Goal: Task Accomplishment & Management: Manage account settings

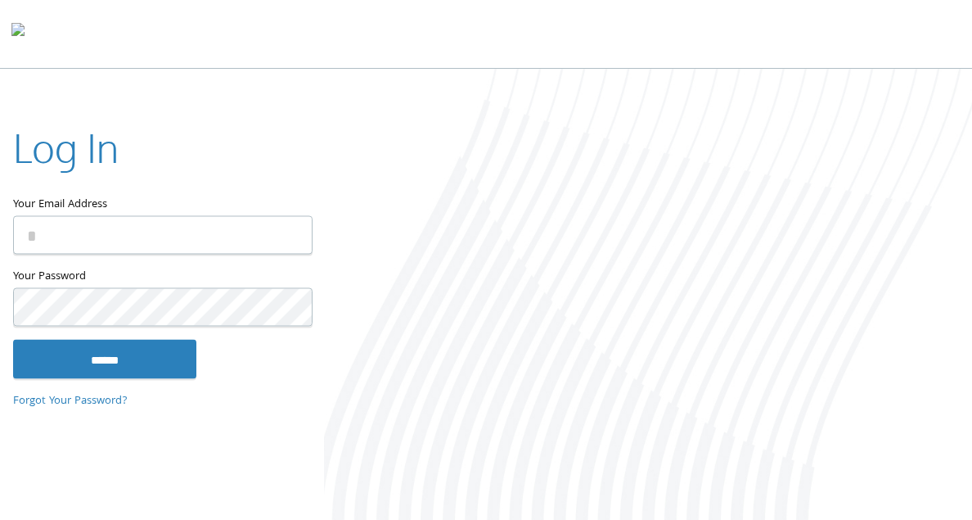
click at [144, 237] on input "Your Email Address" at bounding box center [162, 234] width 299 height 38
click at [0, 496] on com-1password-button at bounding box center [0, 523] width 0 height 0
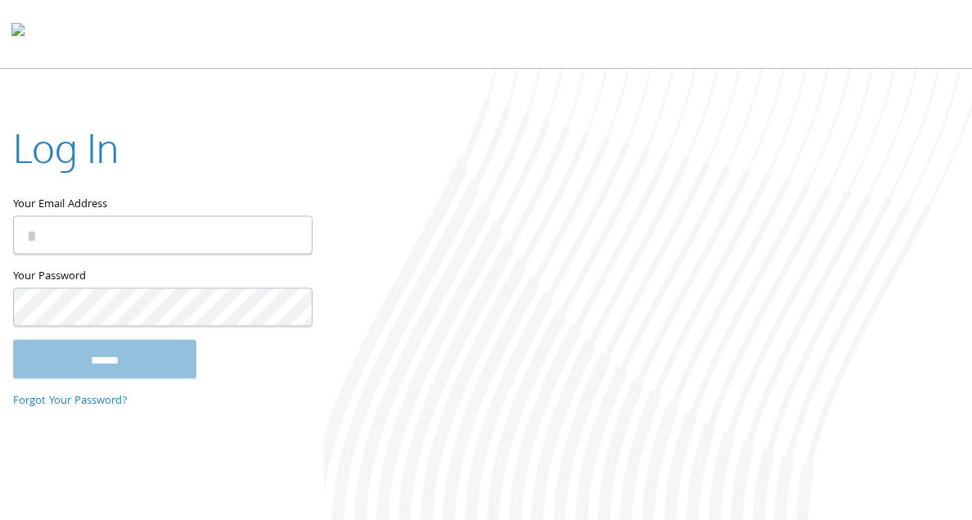
click at [218, 236] on input "Your Email Address" at bounding box center [162, 234] width 299 height 38
click at [232, 241] on input "Your Email Address" at bounding box center [162, 234] width 299 height 38
type input "**********"
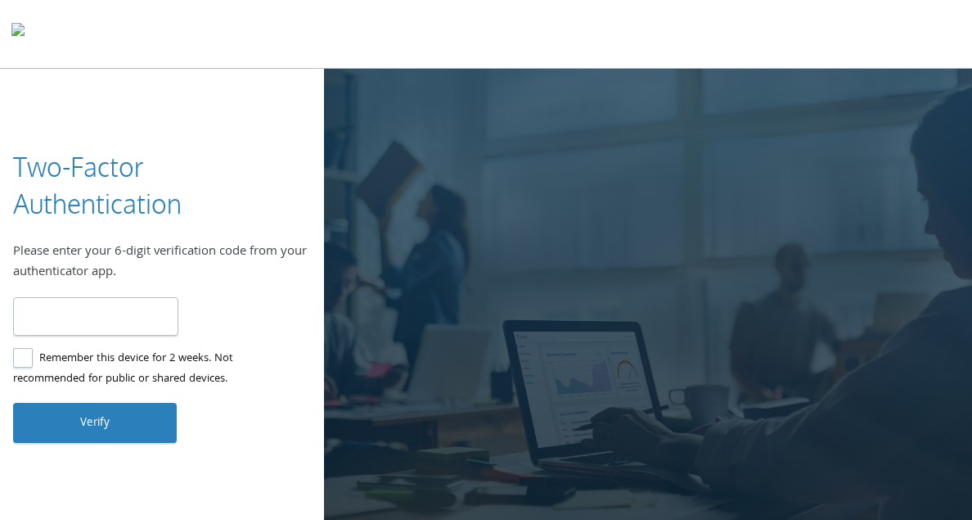
click at [236, 43] on div at bounding box center [486, 34] width 972 height 69
